Goal: Information Seeking & Learning: Find specific fact

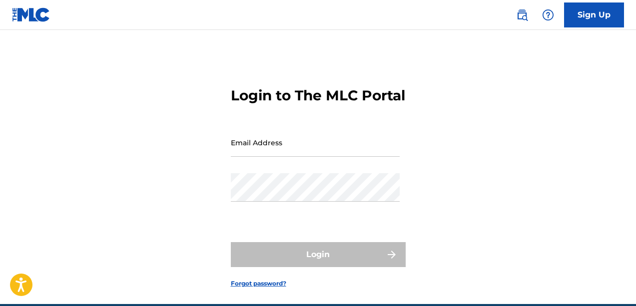
type input "[EMAIL_ADDRESS][DOMAIN_NAME]"
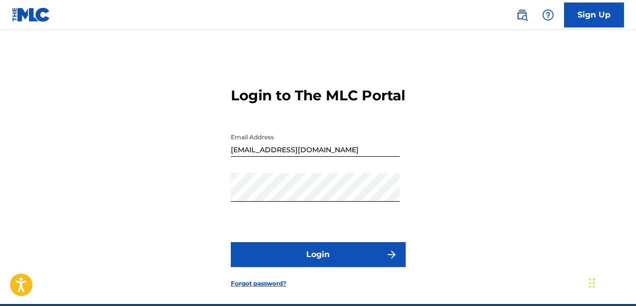
click at [283, 267] on button "Login" at bounding box center [318, 254] width 175 height 25
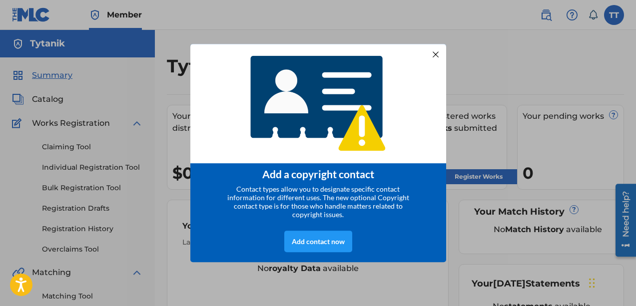
click at [436, 50] on div at bounding box center [434, 53] width 13 height 13
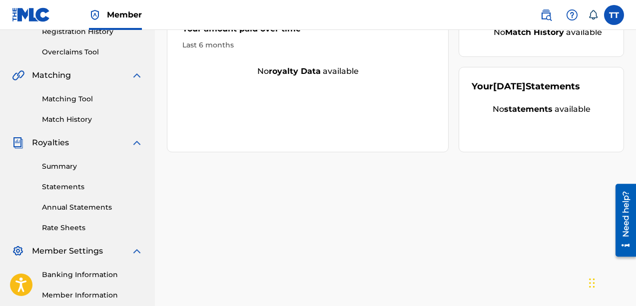
scroll to position [200, 0]
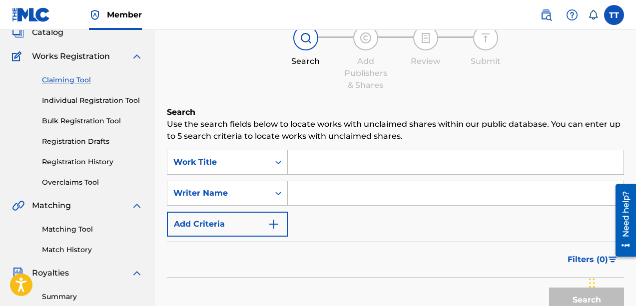
scroll to position [100, 0]
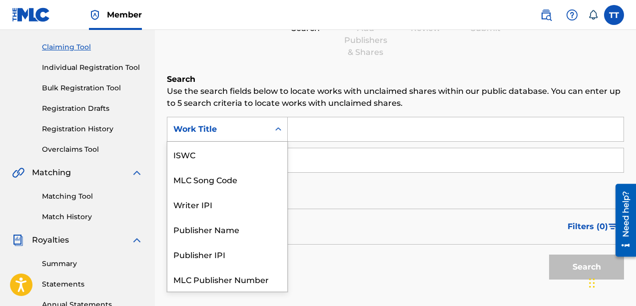
click at [275, 132] on icon "Search Form" at bounding box center [278, 129] width 10 height 10
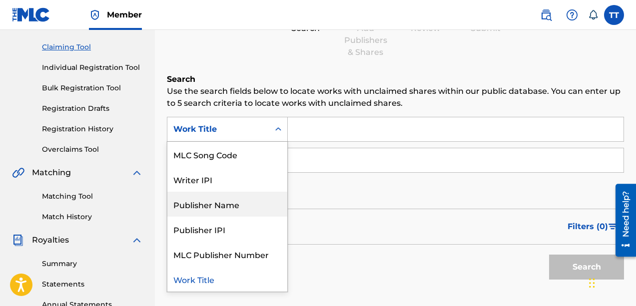
click at [238, 206] on div "Publisher Name" at bounding box center [227, 204] width 120 height 25
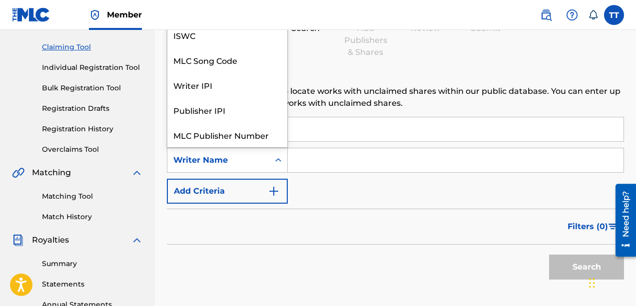
click at [277, 157] on icon "Search Form" at bounding box center [278, 160] width 10 height 10
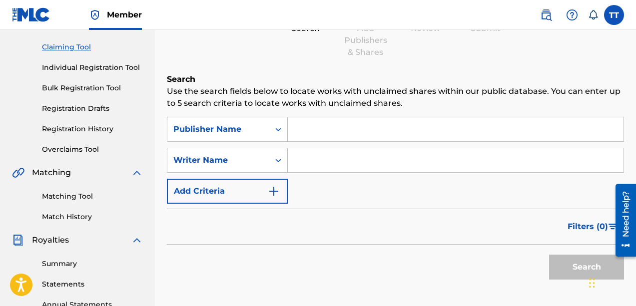
click at [316, 157] on input "Search Form" at bounding box center [456, 160] width 336 height 24
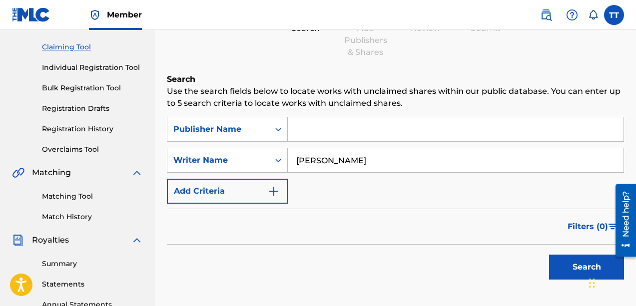
type input "Tyson Turner"
click at [549, 255] on button "Search" at bounding box center [586, 267] width 75 height 25
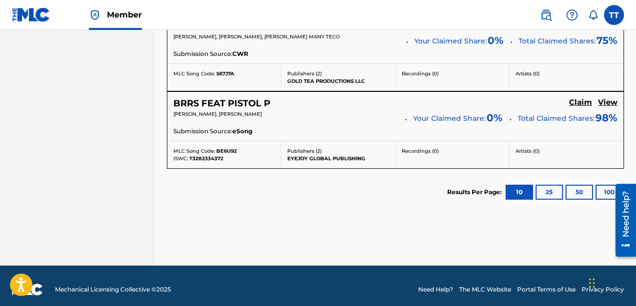
scroll to position [780, 0]
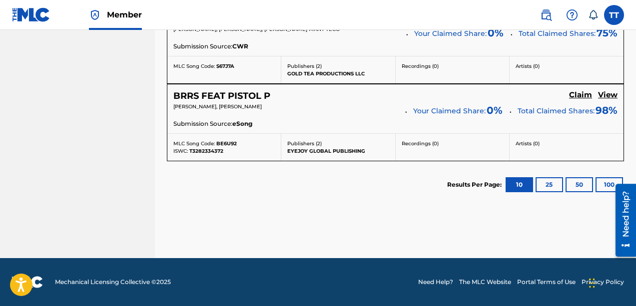
click at [605, 181] on button "100" at bounding box center [608, 184] width 27 height 15
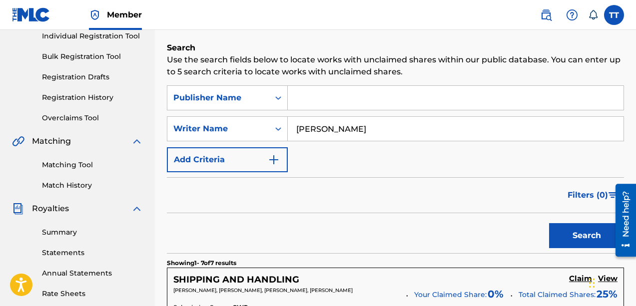
scroll to position [130, 0]
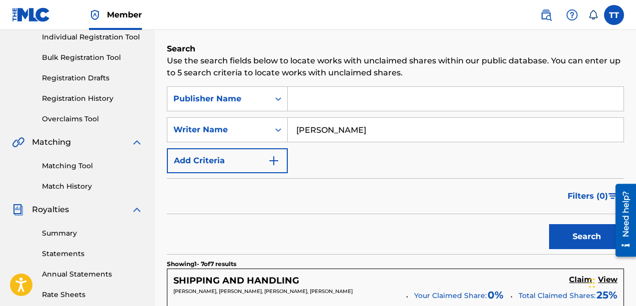
click at [279, 161] on img "Search Form" at bounding box center [274, 161] width 12 height 12
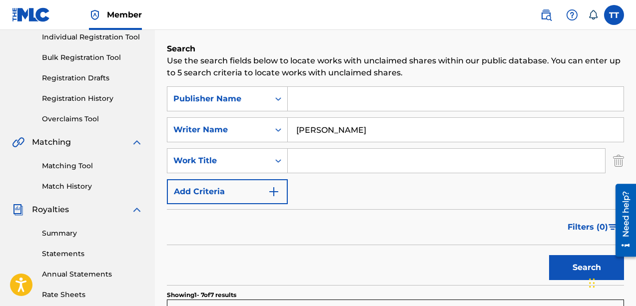
click at [618, 158] on img "Search Form" at bounding box center [618, 160] width 11 height 25
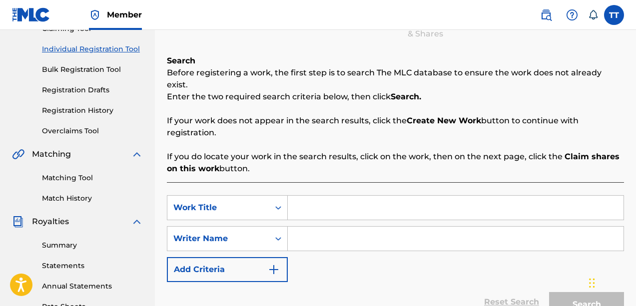
scroll to position [150, 0]
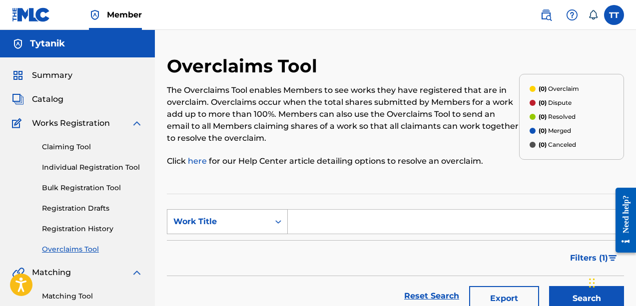
click at [275, 221] on icon "Search Form" at bounding box center [278, 222] width 10 height 10
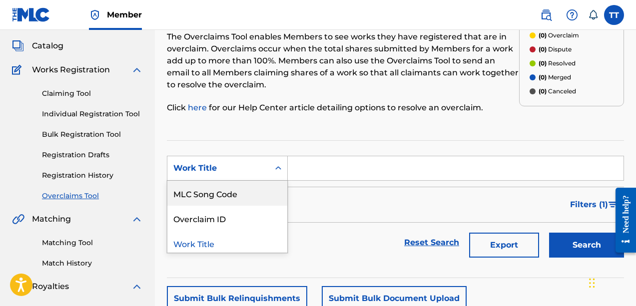
scroll to position [153, 0]
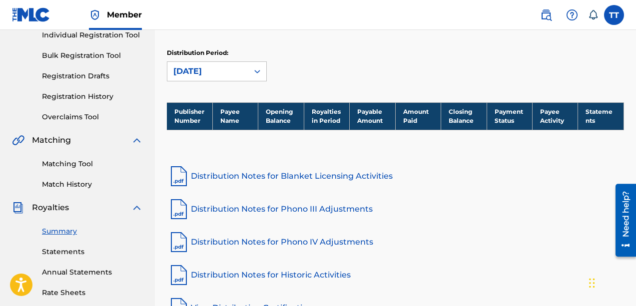
scroll to position [150, 0]
